Goal: Use online tool/utility: Utilize a website feature to perform a specific function

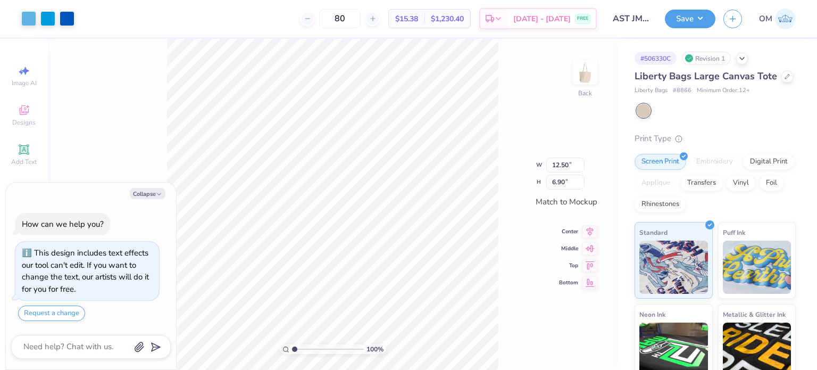
type textarea "x"
click at [42, 17] on div at bounding box center [47, 17] width 15 height 15
type textarea "x"
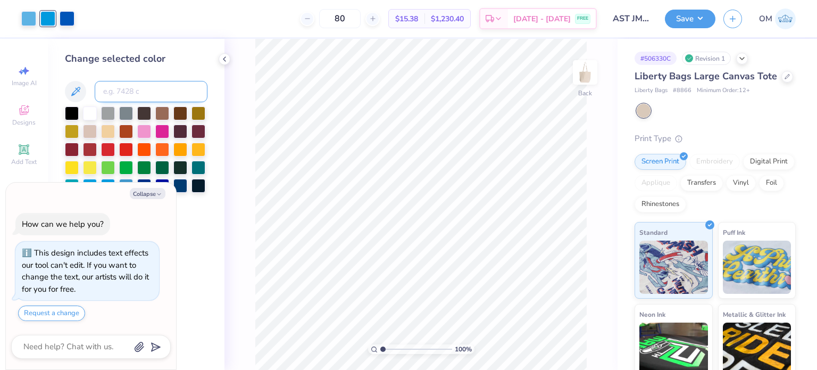
click at [114, 89] on input at bounding box center [151, 91] width 113 height 21
type input "2935"
type textarea "x"
click at [29, 20] on div at bounding box center [28, 17] width 15 height 15
type textarea "x"
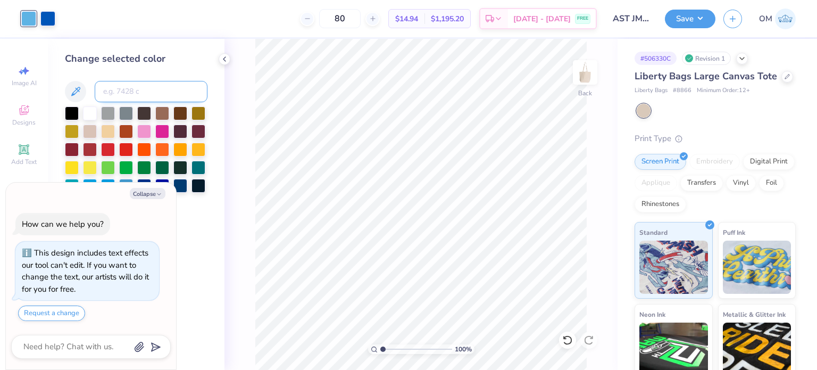
click at [118, 89] on input at bounding box center [151, 91] width 113 height 21
type input "2935"
type textarea "x"
click at [221, 57] on icon at bounding box center [224, 59] width 9 height 9
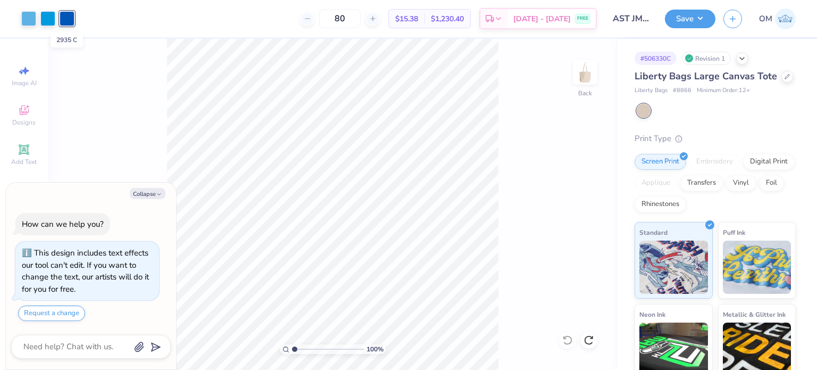
click at [63, 20] on div at bounding box center [67, 18] width 15 height 15
type textarea "x"
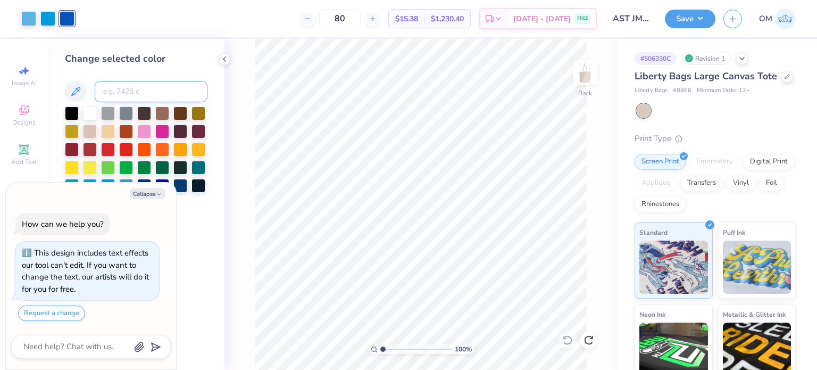
click at [115, 97] on input at bounding box center [151, 91] width 113 height 21
type input "2925"
type textarea "x"
click at [25, 20] on div at bounding box center [28, 17] width 15 height 15
type textarea "x"
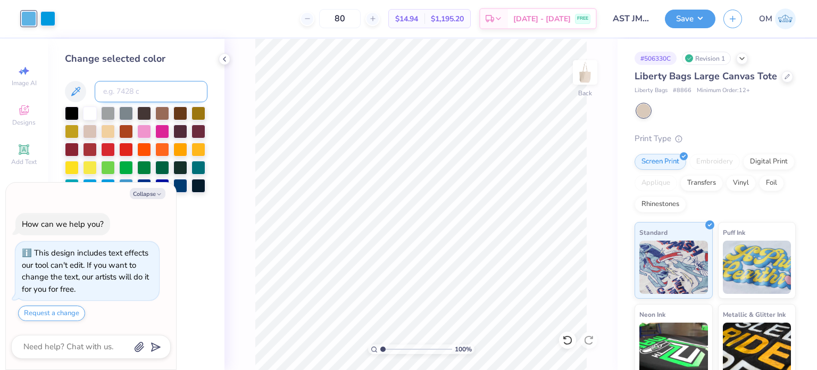
click at [112, 87] on input at bounding box center [151, 91] width 113 height 21
type input "2925"
type textarea "x"
click at [227, 59] on icon at bounding box center [224, 59] width 9 height 9
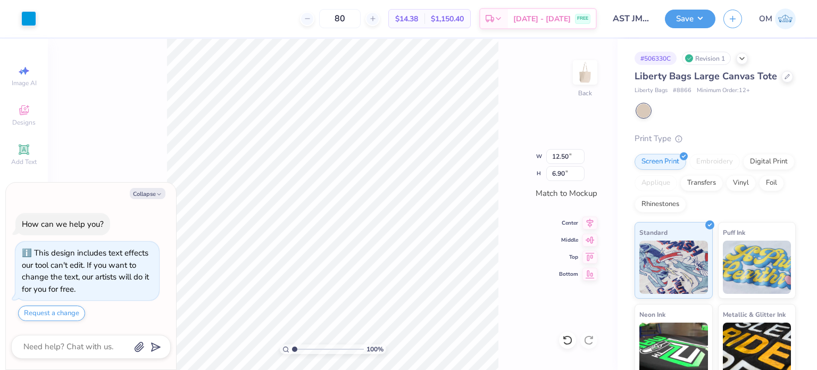
type textarea "x"
type input "12.71"
type input "7.01"
type textarea "x"
type input "13.19"
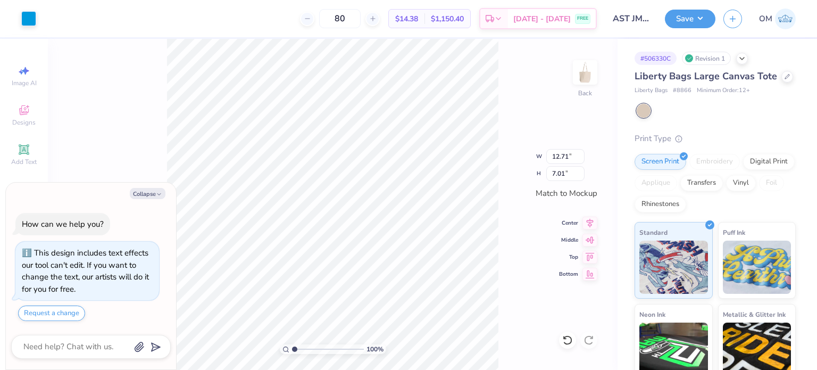
type input "7.28"
type textarea "x"
type input "13.64"
type input "7.53"
type textarea "x"
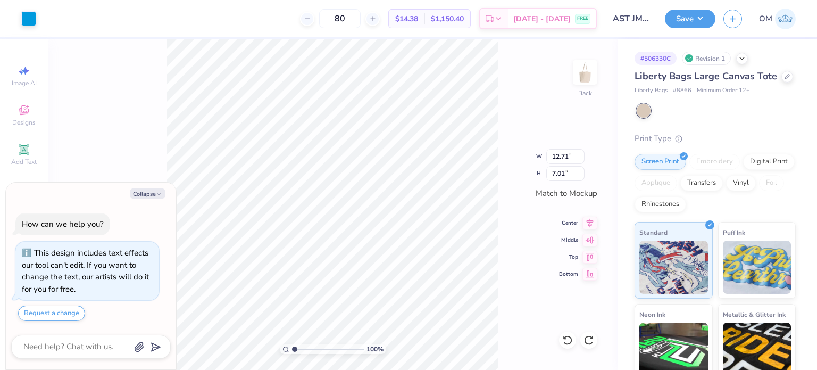
type input "12.50"
type input "6.90"
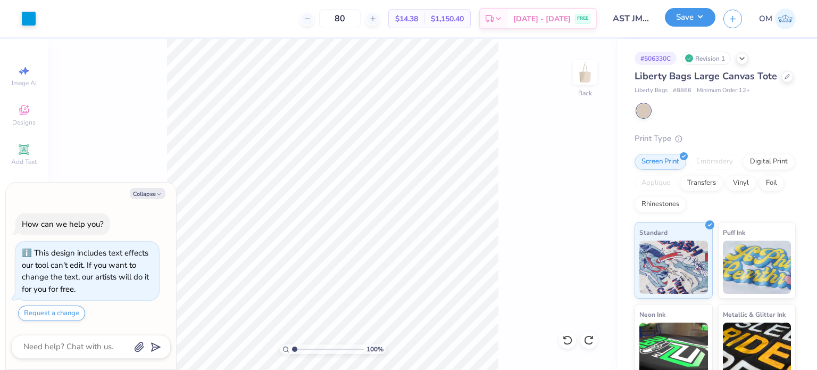
click at [694, 22] on button "Save" at bounding box center [690, 17] width 51 height 19
type textarea "x"
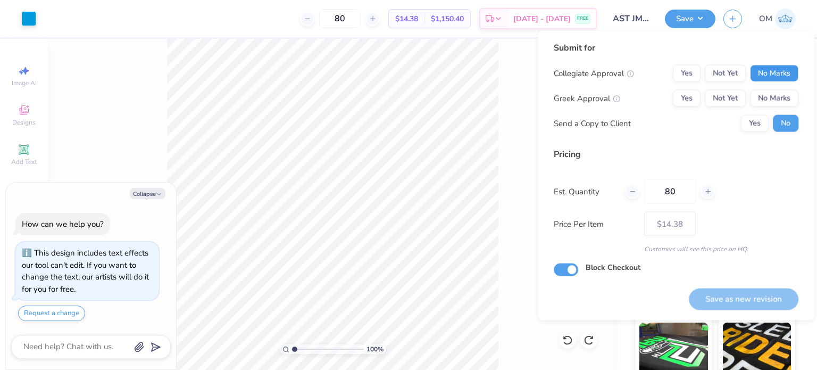
click at [778, 72] on button "No Marks" at bounding box center [774, 73] width 48 height 17
click at [687, 104] on button "Yes" at bounding box center [687, 98] width 28 height 17
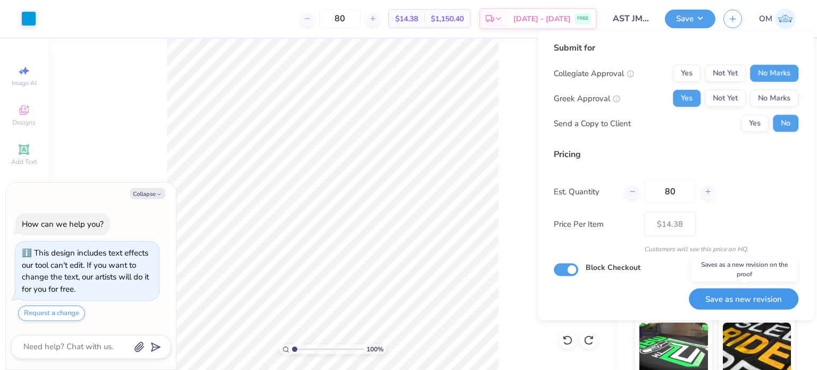
click at [715, 291] on button "Save as new revision" at bounding box center [744, 299] width 110 height 22
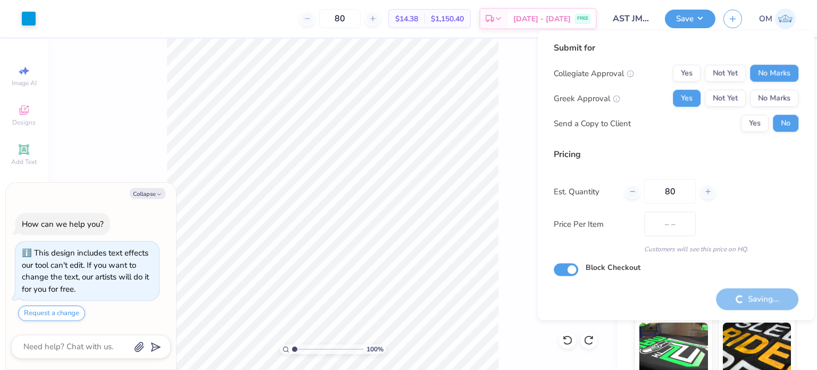
type input "$14.38"
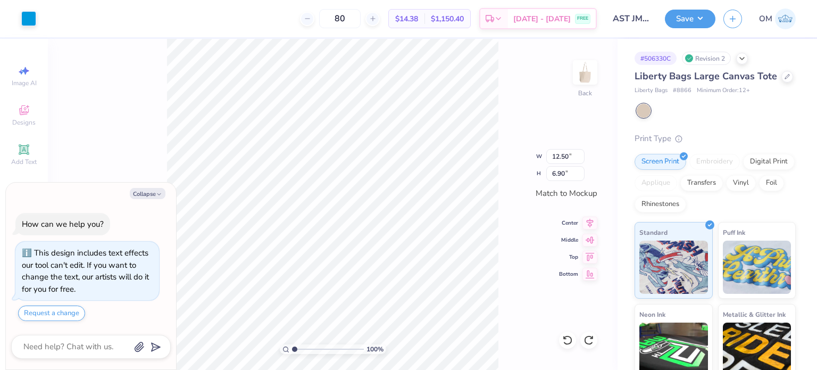
click at [20, 26] on div "Art colors" at bounding box center [18, 18] width 36 height 37
click at [28, 24] on div at bounding box center [28, 17] width 15 height 15
type textarea "x"
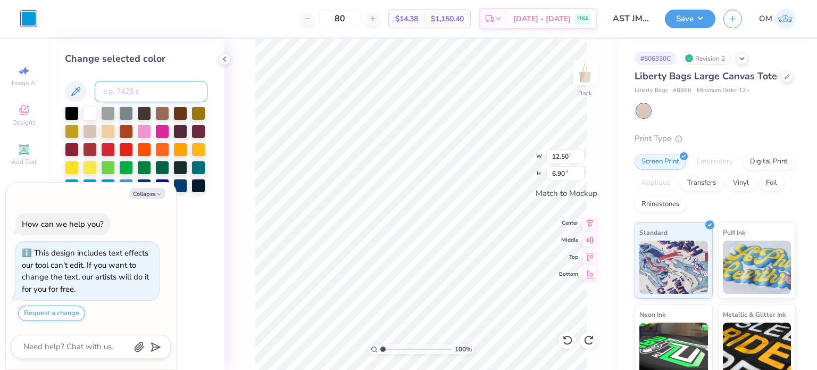
click at [129, 86] on input at bounding box center [151, 91] width 113 height 21
type input "7688"
type textarea "x"
click at [221, 55] on icon at bounding box center [224, 59] width 9 height 9
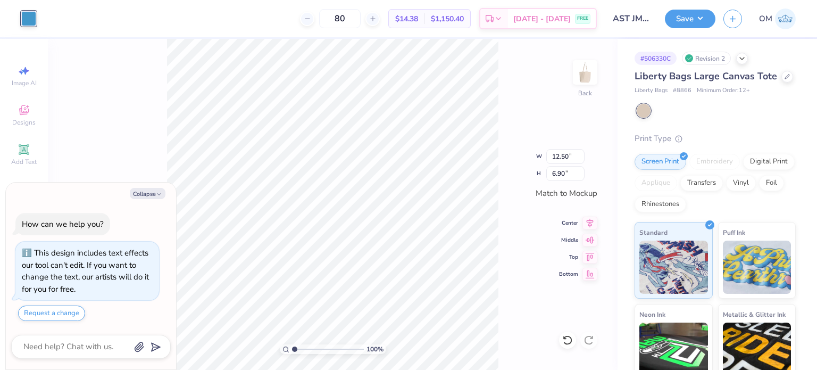
type textarea "x"
